Goal: Find specific page/section: Find specific page/section

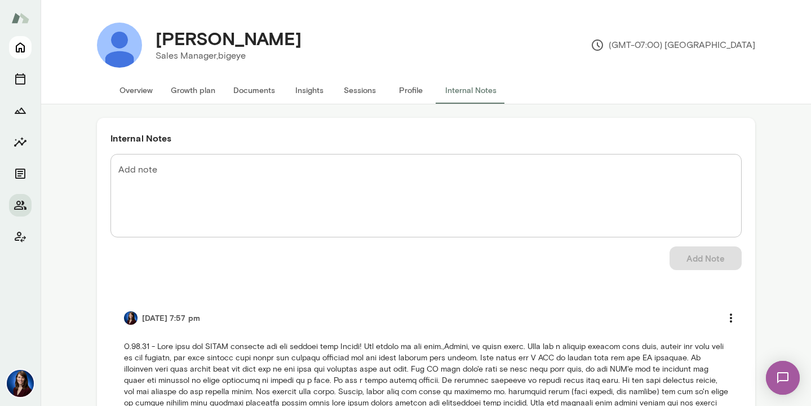
click at [23, 46] on icon "Home" at bounding box center [21, 48] width 14 height 14
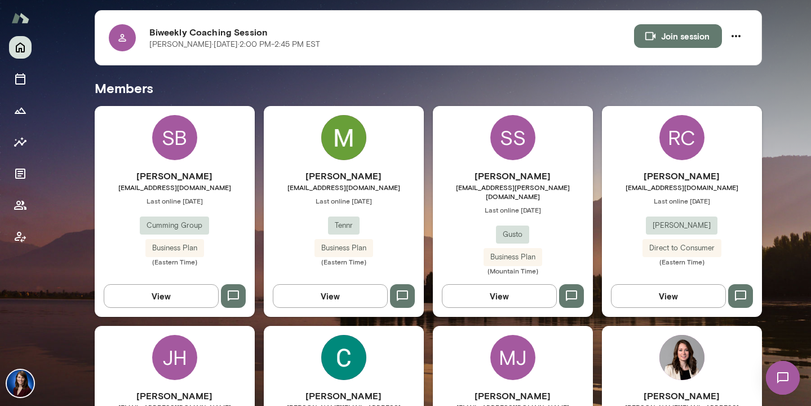
scroll to position [259, 0]
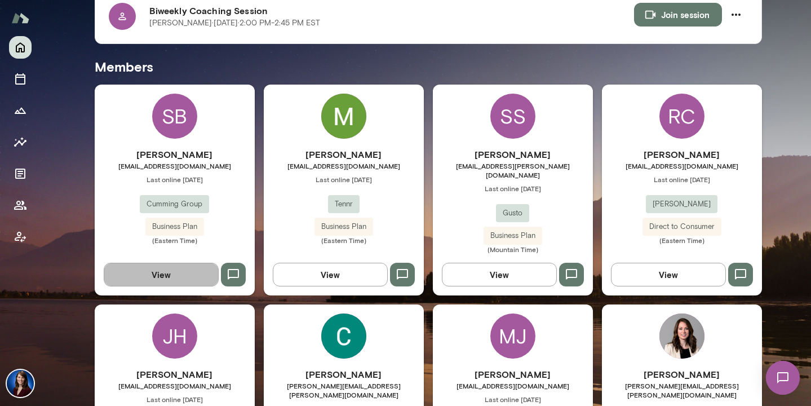
click at [169, 263] on button "View" at bounding box center [161, 275] width 115 height 24
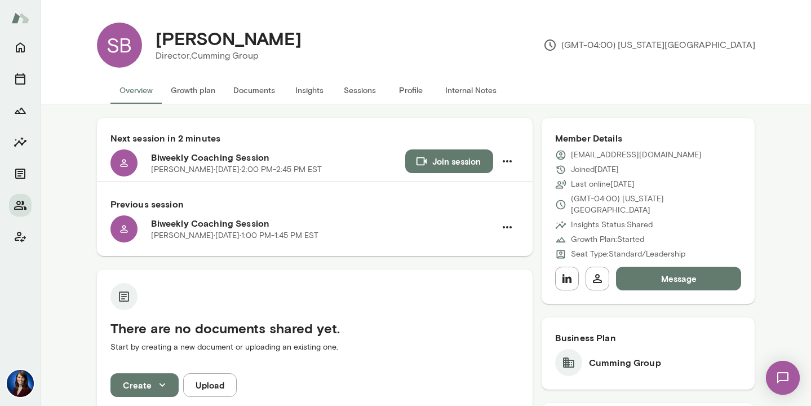
click at [469, 87] on button "Internal Notes" at bounding box center [470, 90] width 69 height 27
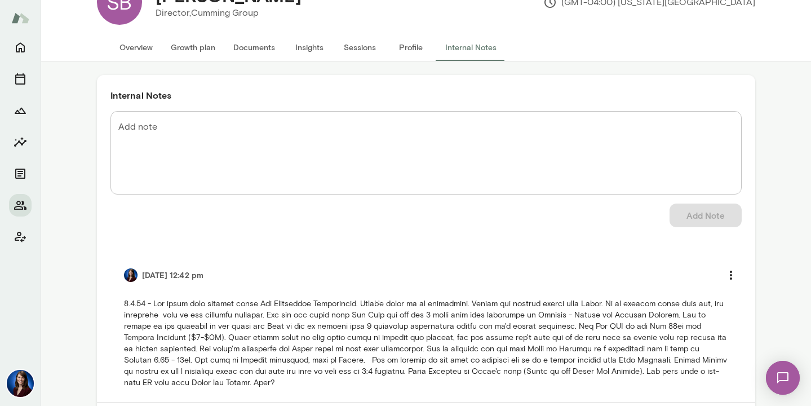
scroll to position [24, 0]
